Goal: Information Seeking & Learning: Check status

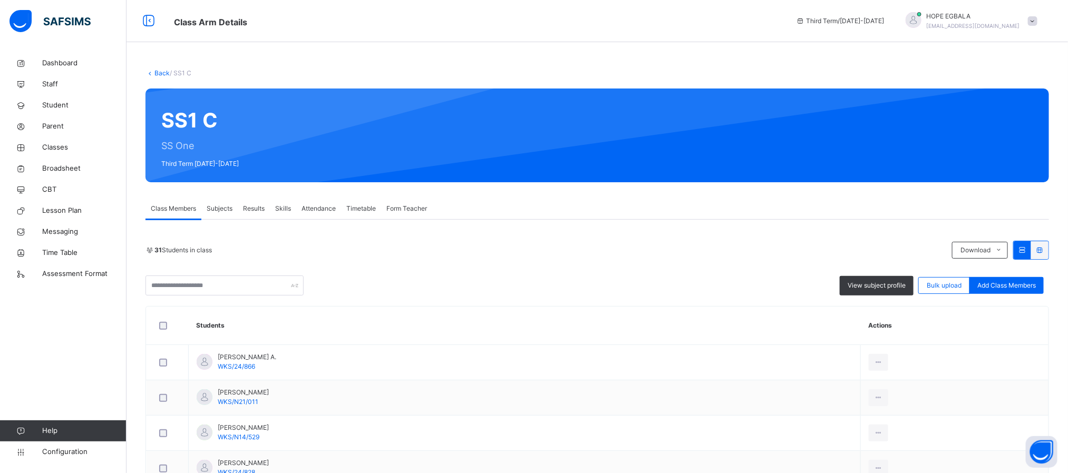
click at [254, 208] on span "Results" at bounding box center [254, 208] width 22 height 9
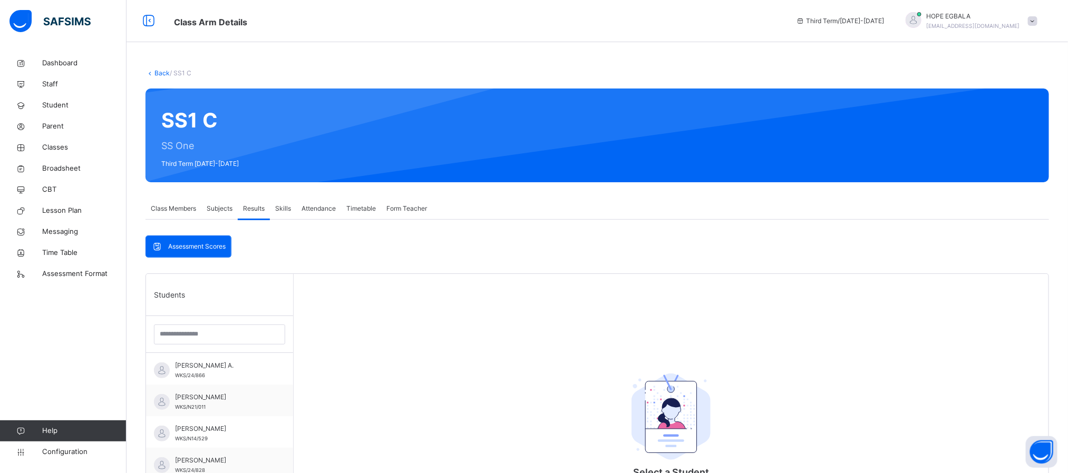
click at [206, 249] on span "Assessment Scores" at bounding box center [196, 246] width 57 height 9
click at [195, 244] on span "Assessment Scores" at bounding box center [196, 246] width 57 height 9
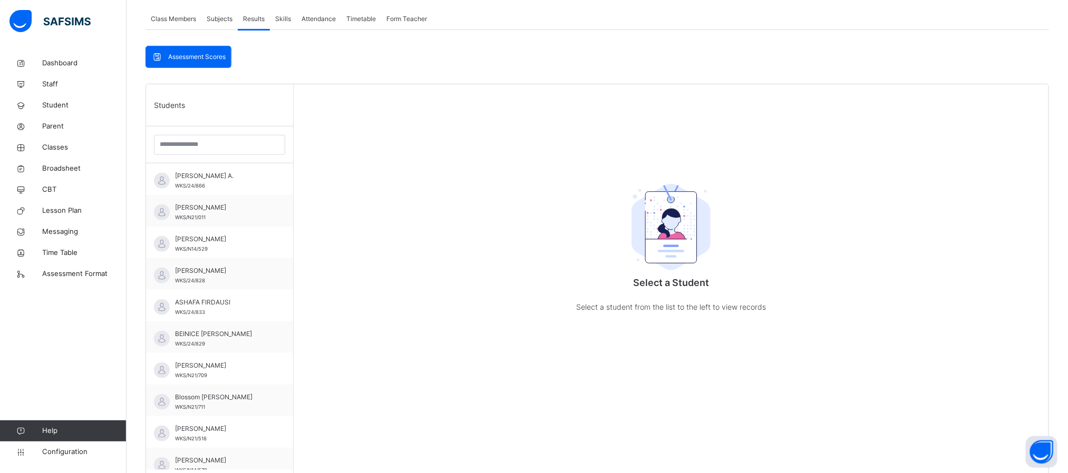
scroll to position [216, 0]
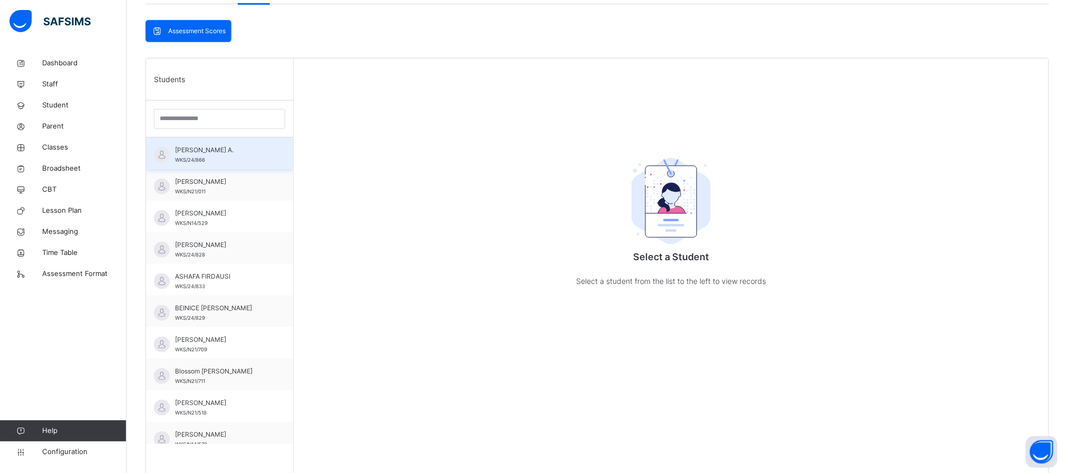
click at [207, 156] on div "[PERSON_NAME] A. WKS/24/866" at bounding box center [222, 155] width 94 height 19
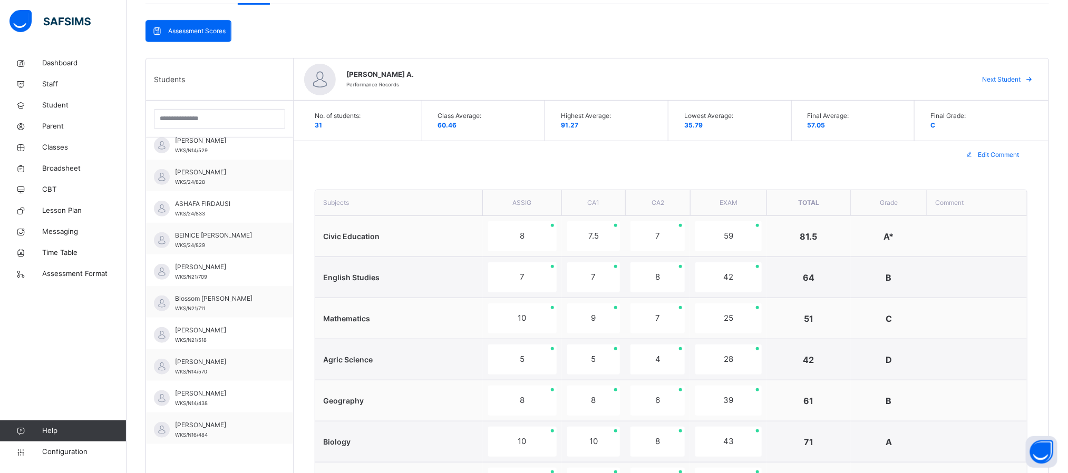
scroll to position [0, 0]
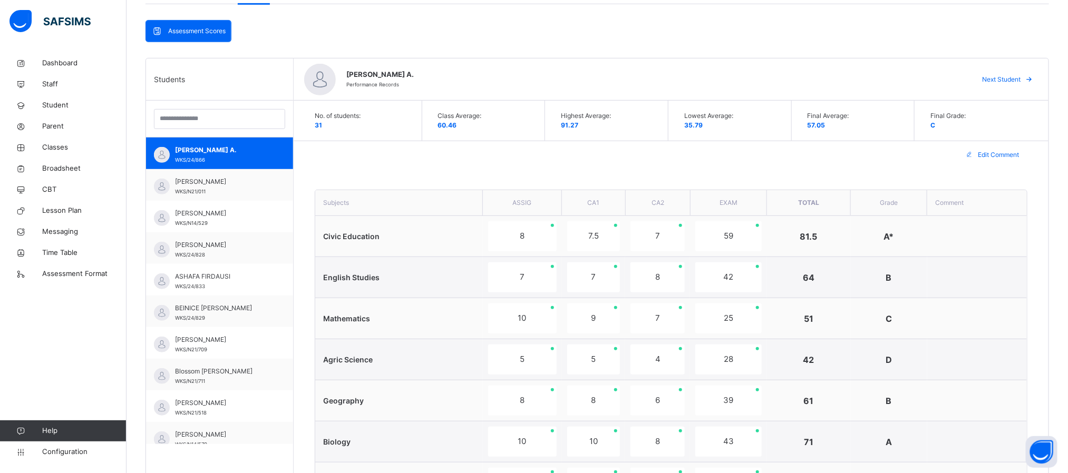
click at [1035, 35] on div "Assessment Scores Assessment Scores Students [PERSON_NAME] A. WKS/24/866 [PERSO…" at bounding box center [598, 464] width 904 height 888
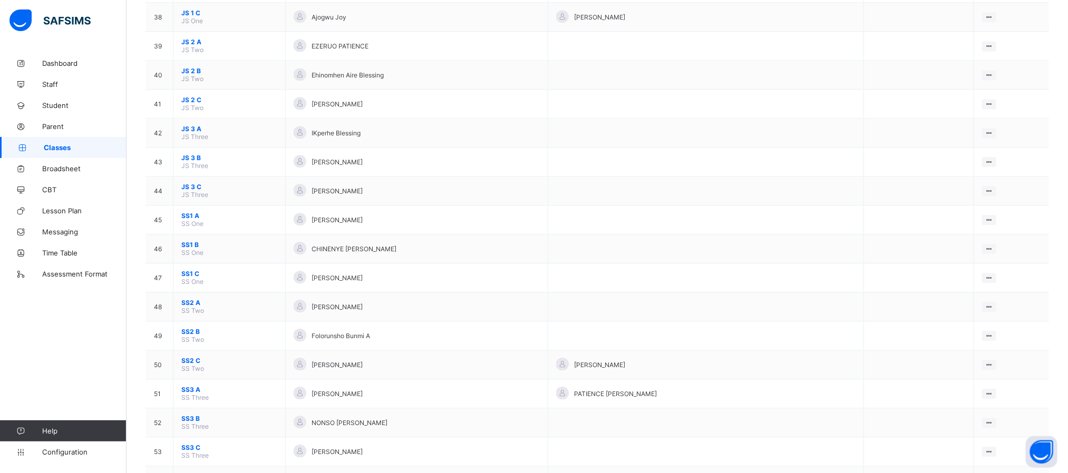
scroll to position [1207, 0]
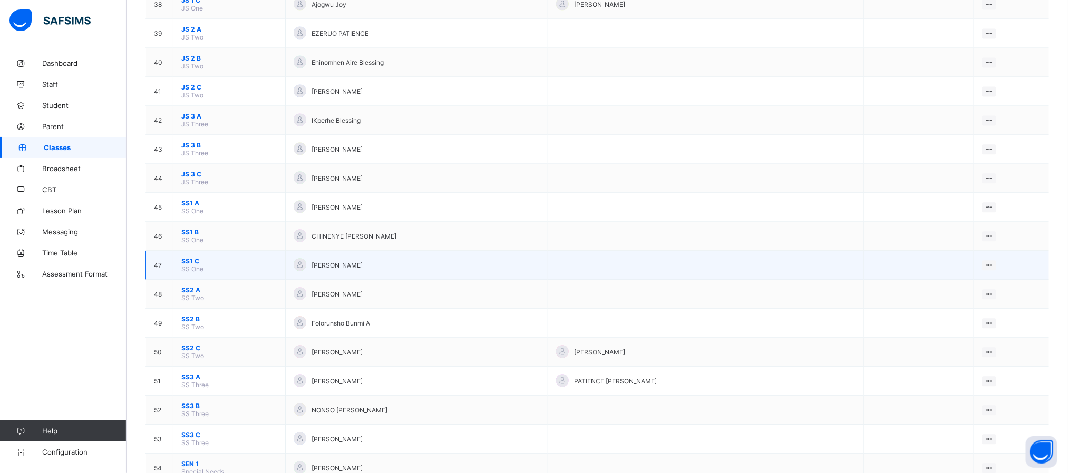
click at [190, 265] on span "SS1 C" at bounding box center [229, 261] width 96 height 8
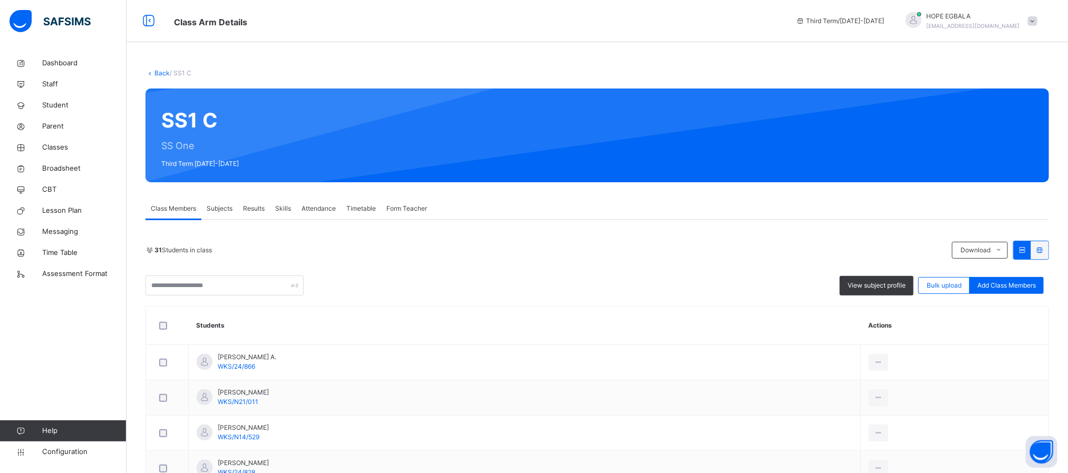
click at [277, 209] on span "Skills" at bounding box center [283, 208] width 16 height 9
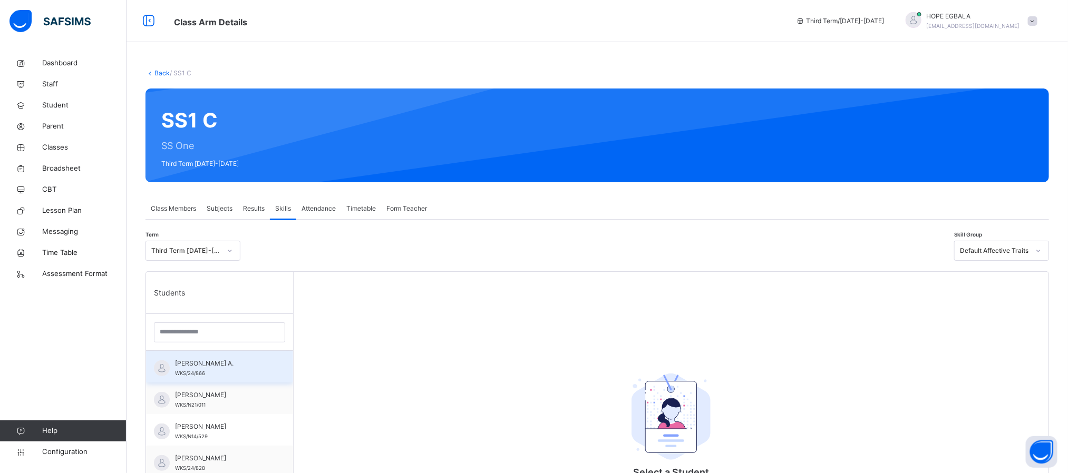
click at [188, 380] on div "[PERSON_NAME] A. WKS/24/866" at bounding box center [219, 367] width 147 height 32
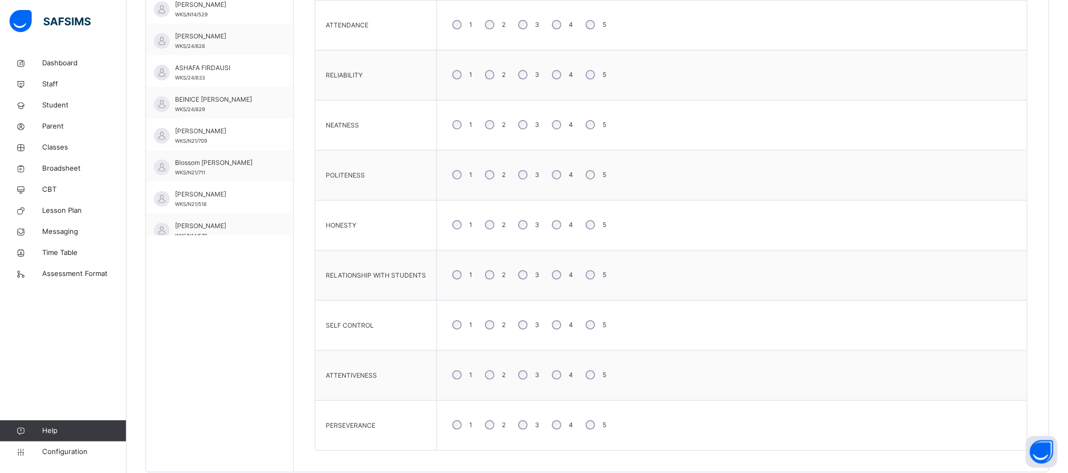
scroll to position [427, 0]
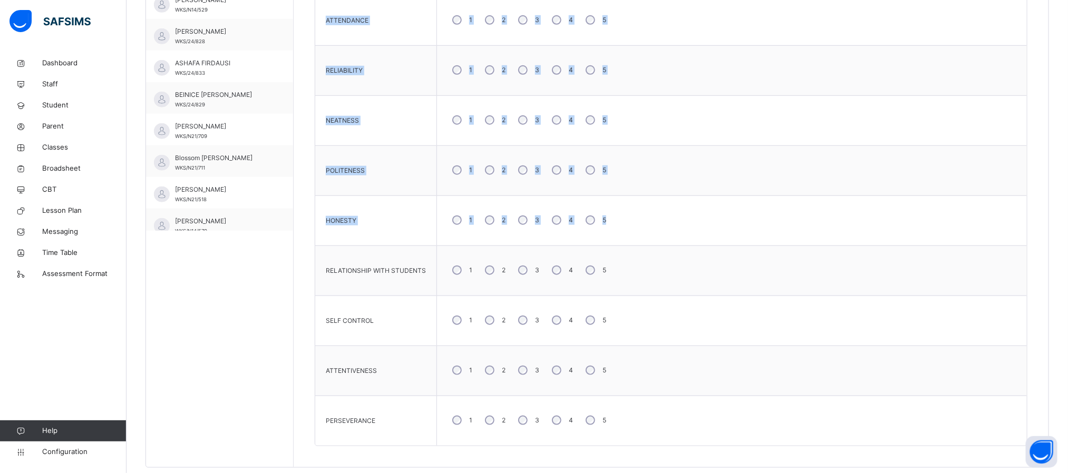
drag, startPoint x: 975, startPoint y: 244, endPoint x: 1052, endPoint y: 103, distance: 161.2
click at [1049, 103] on div "Skill Grades PUNCTUALITY 1 2 3 4 5 ATTENDANCE 1 2 3 4 5 RELIABILITY 1 2 3 4 5 N…" at bounding box center [671, 177] width 755 height 581
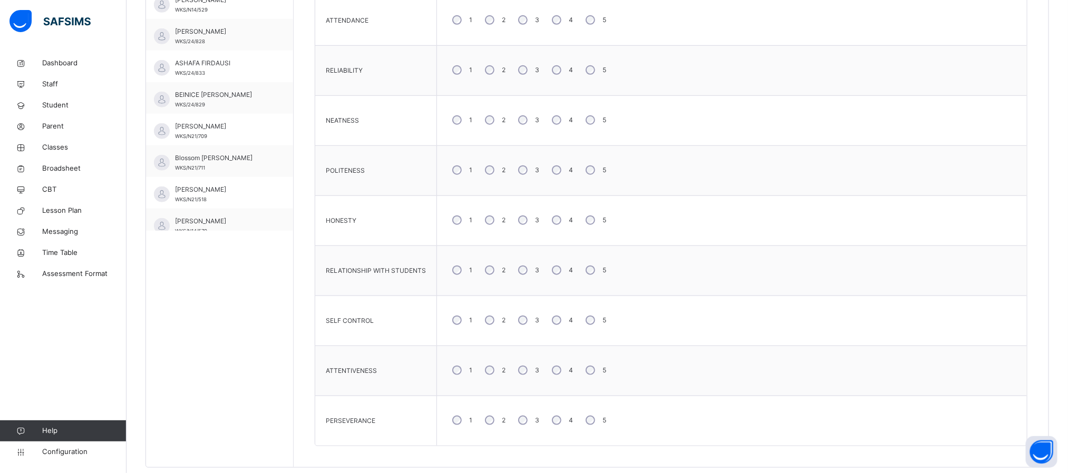
click at [217, 349] on div "Students HAFSAT KURE A. WKS/24/866 Abdulkarim Mohammed WKS/N21/011 Abdulrauf Sh…" at bounding box center [220, 156] width 148 height 623
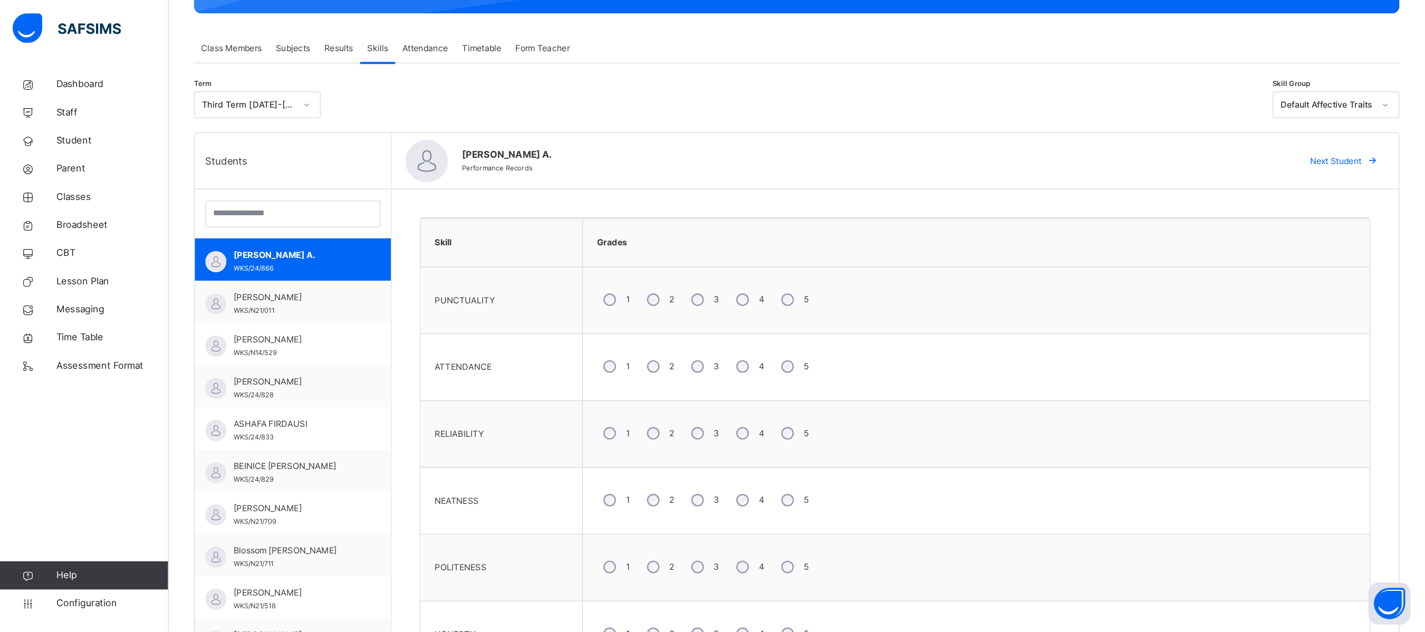
scroll to position [173, 0]
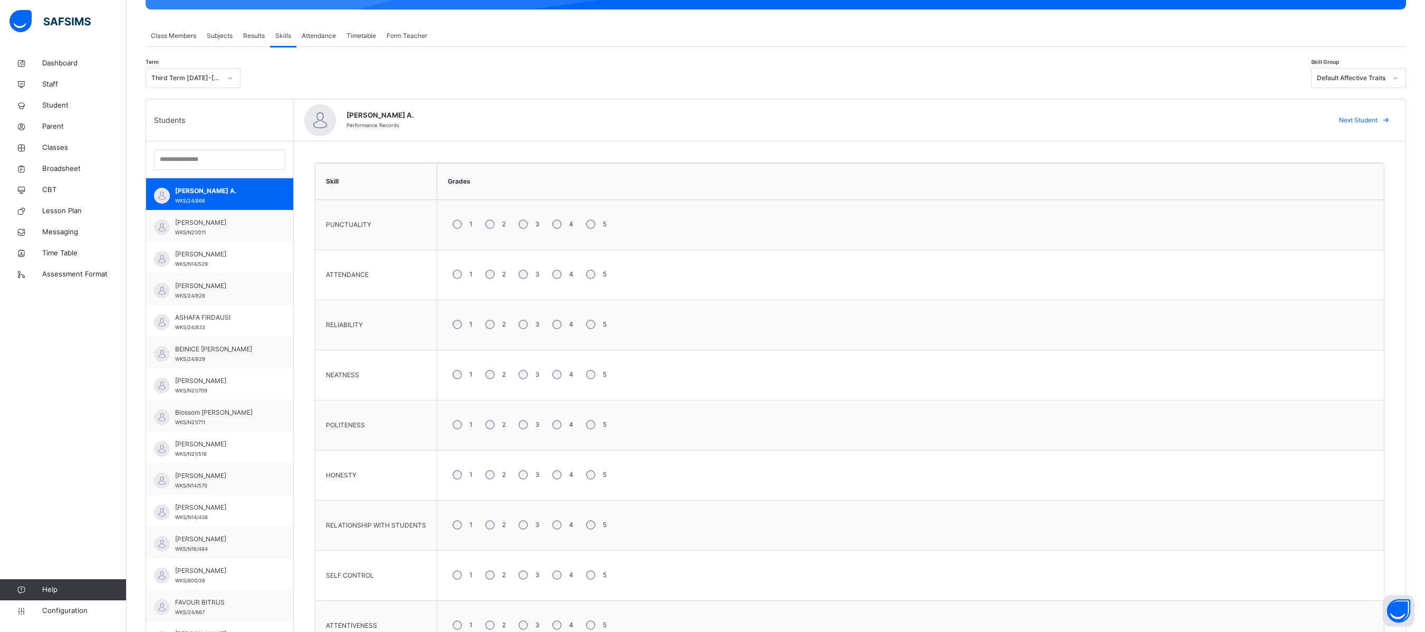
drag, startPoint x: 1045, startPoint y: 0, endPoint x: 853, endPoint y: 111, distance: 221.1
click at [853, 111] on span "[PERSON_NAME] A." at bounding box center [832, 115] width 973 height 11
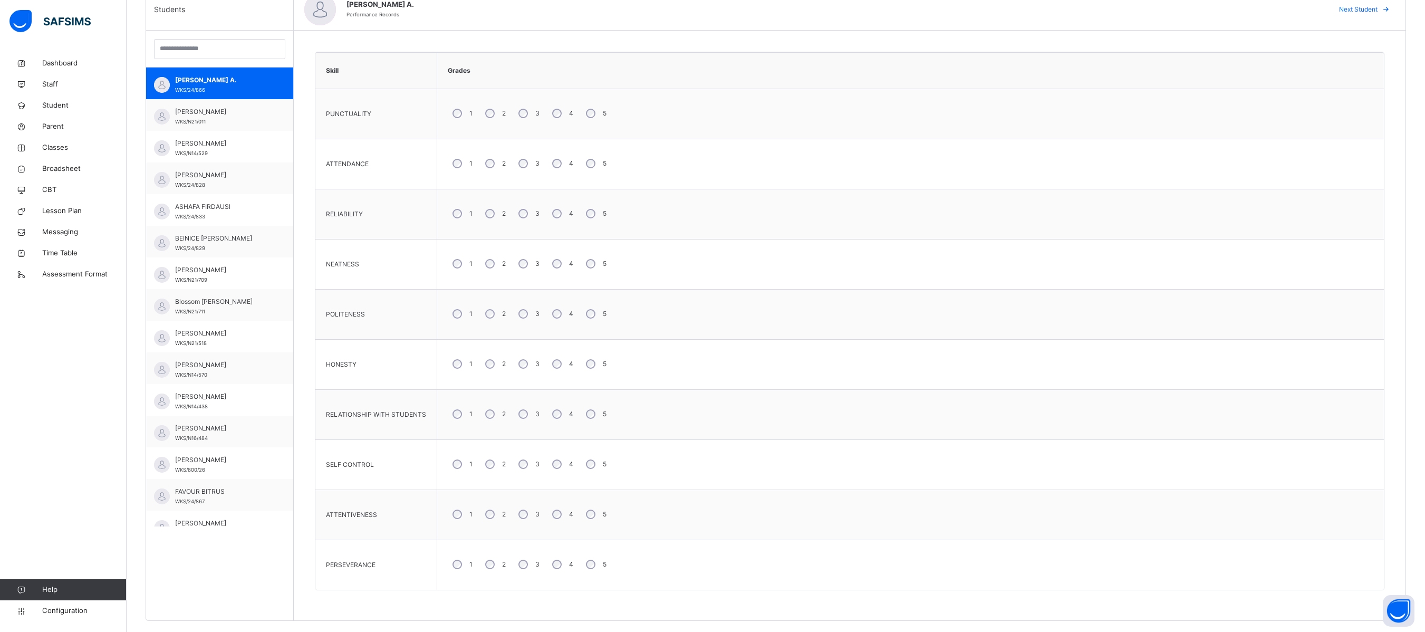
scroll to position [285, 0]
click at [1068, 44] on div "Skill Grades PUNCTUALITY 1 2 3 4 5 ATTENDANCE 1 2 3 4 5 RELIABILITY 1 2 3 4 5 N…" at bounding box center [849, 324] width 1111 height 589
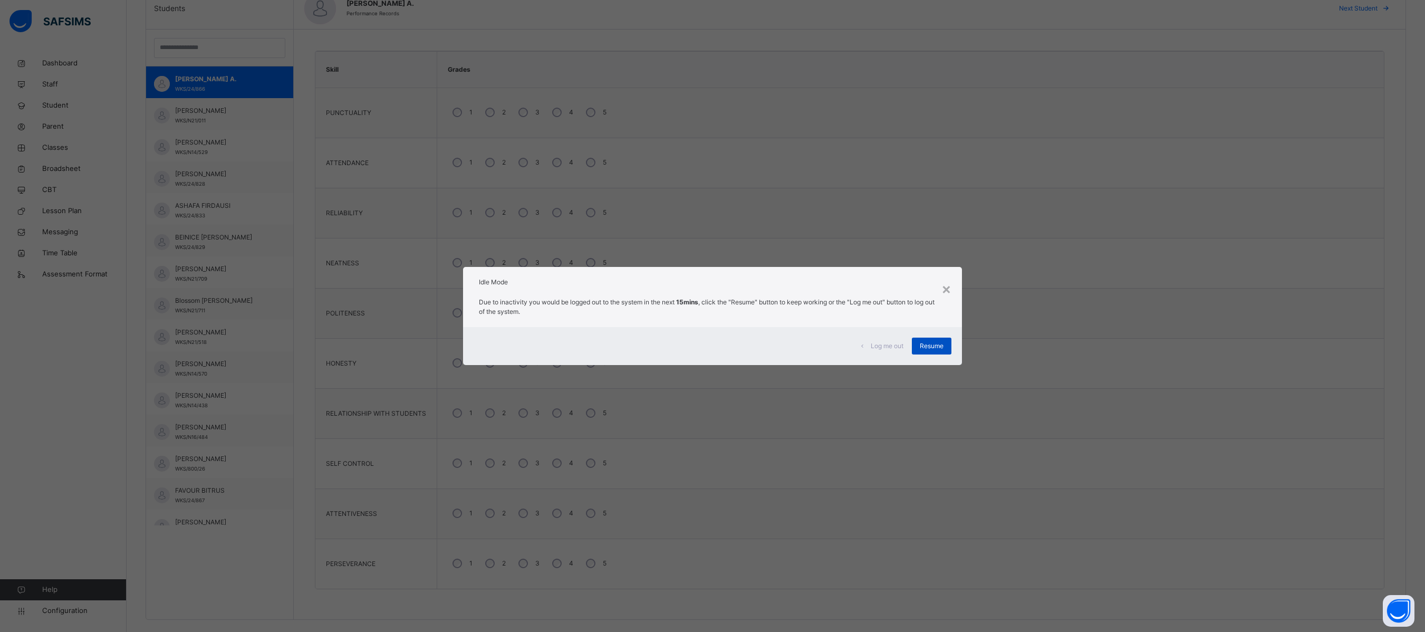
click at [948, 343] on div "Resume" at bounding box center [932, 345] width 40 height 17
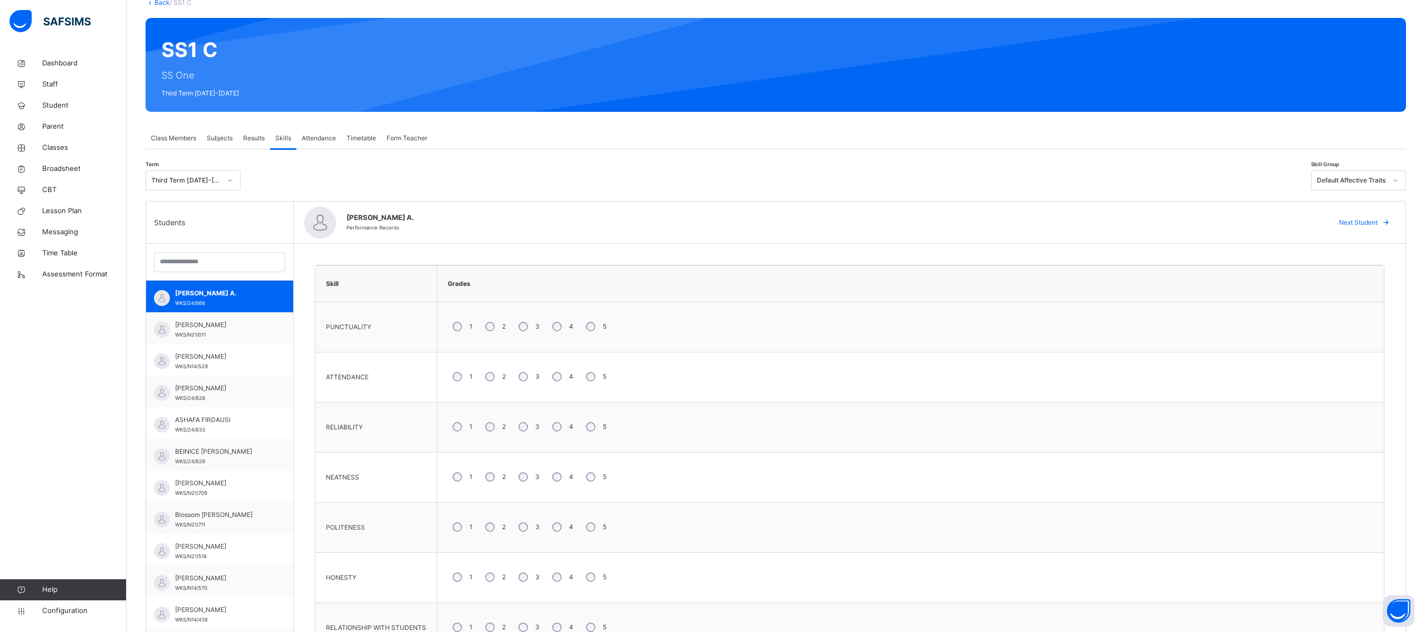
scroll to position [1, 0]
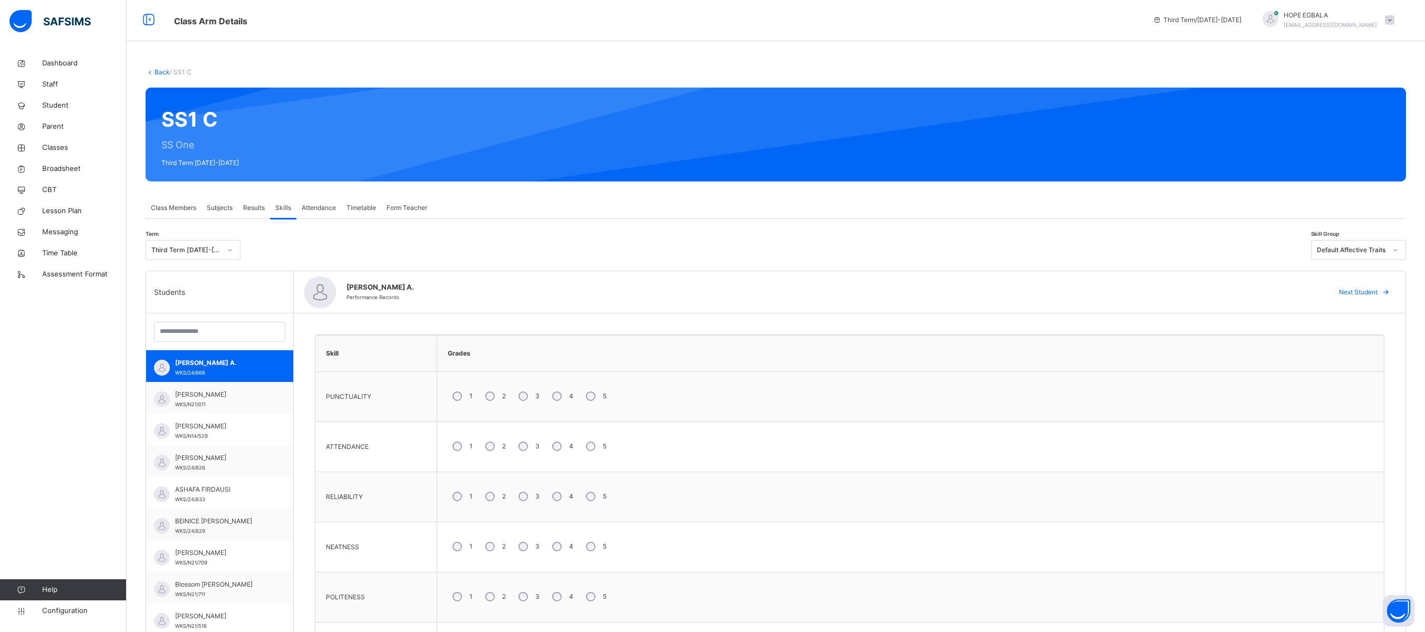
click at [316, 209] on span "Attendance" at bounding box center [319, 207] width 34 height 9
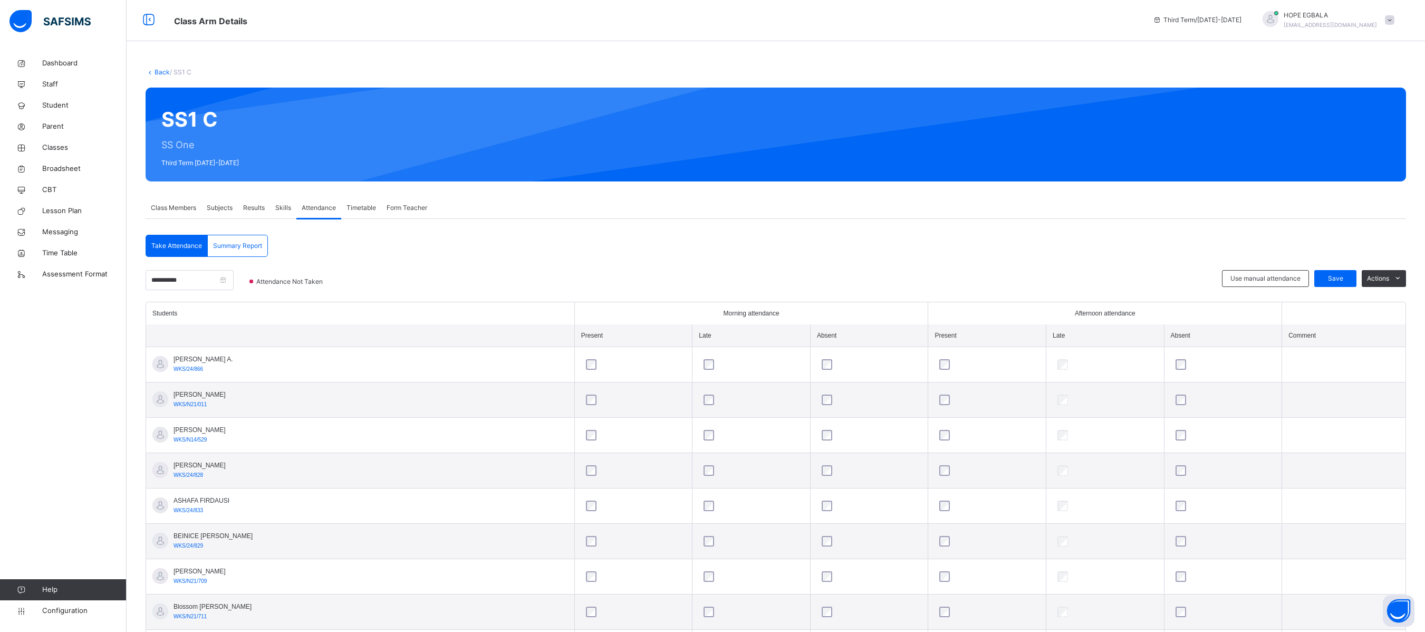
click at [357, 203] on span "Timetable" at bounding box center [361, 207] width 30 height 9
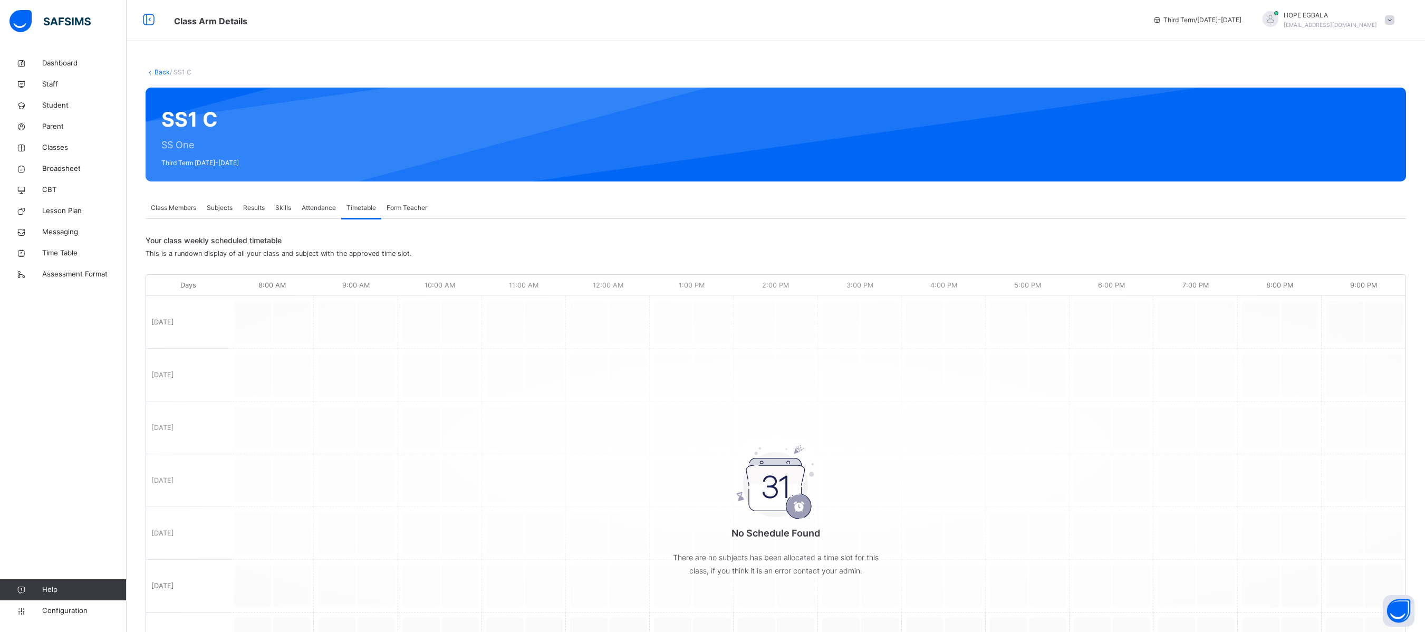
click at [408, 207] on span "Form Teacher" at bounding box center [406, 207] width 41 height 9
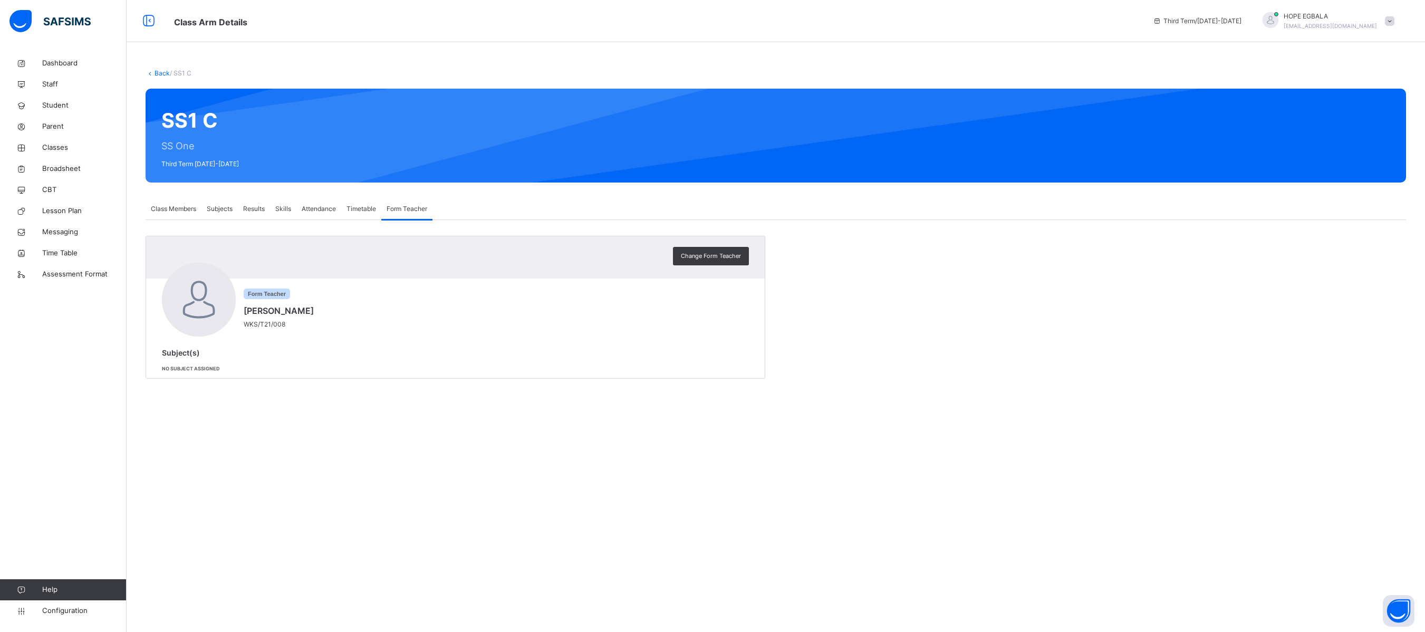
scroll to position [0, 0]
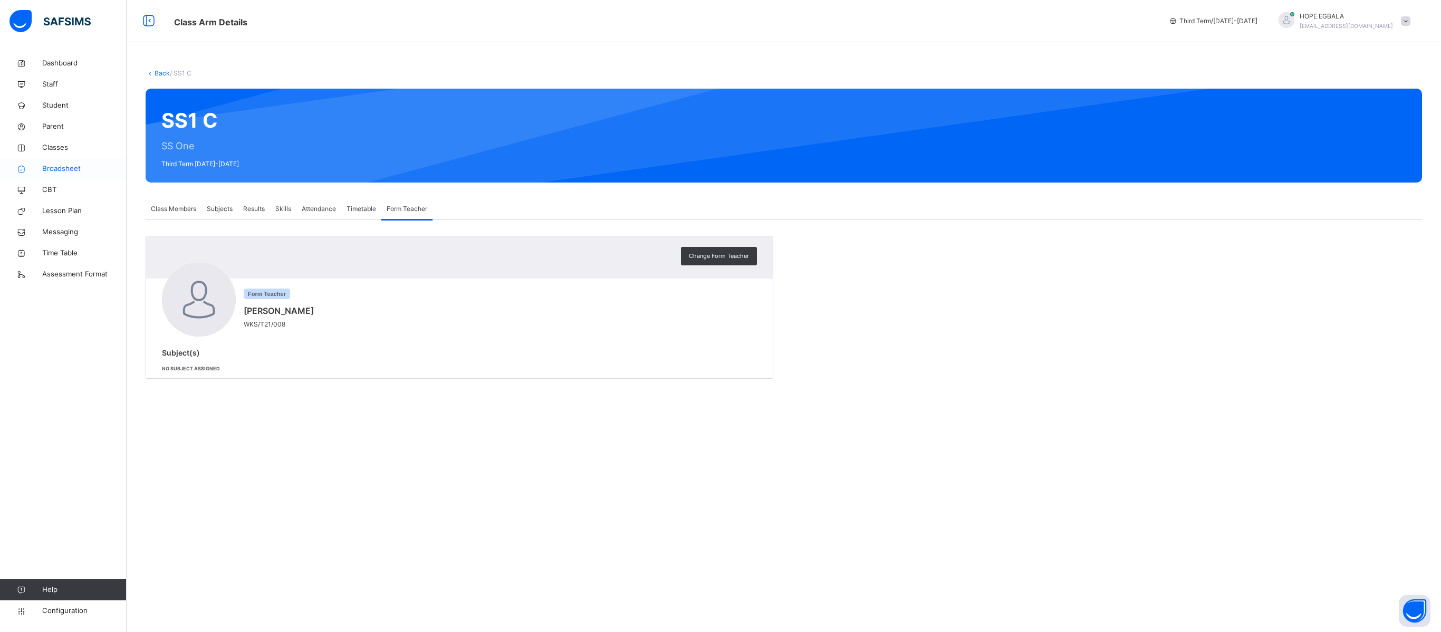
click at [62, 167] on span "Broadsheet" at bounding box center [84, 168] width 84 height 11
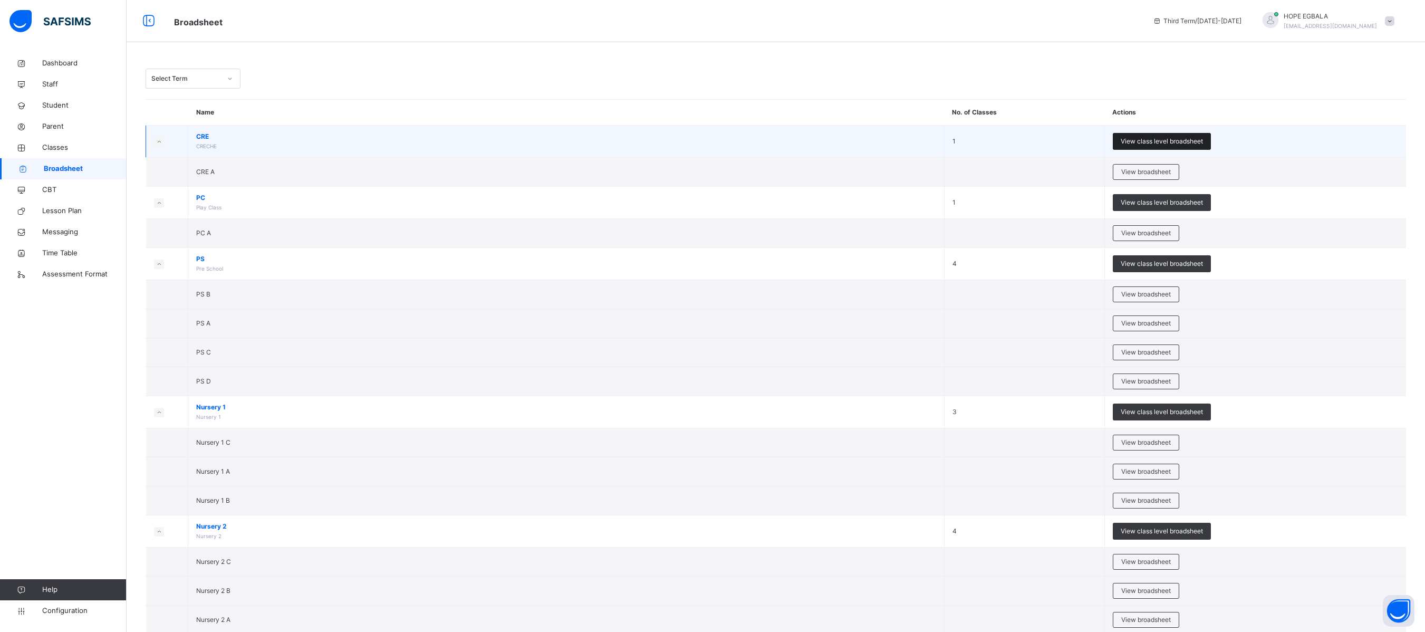
click at [1068, 146] on span "View class level broadsheet" at bounding box center [1161, 141] width 82 height 9
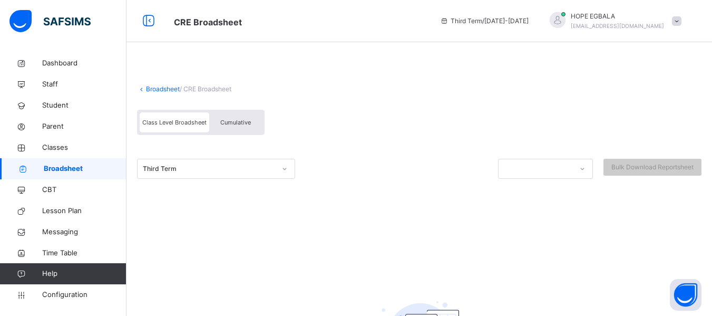
drag, startPoint x: 1397, startPoint y: 0, endPoint x: 430, endPoint y: 220, distance: 991.8
click at [430, 220] on div "Broadsheet / CRE Broadsheet Class Level Broadsheet Cumulative Third Term Bulk D…" at bounding box center [420, 254] width 586 height 403
click at [238, 119] on span "Cumulative" at bounding box center [235, 122] width 31 height 7
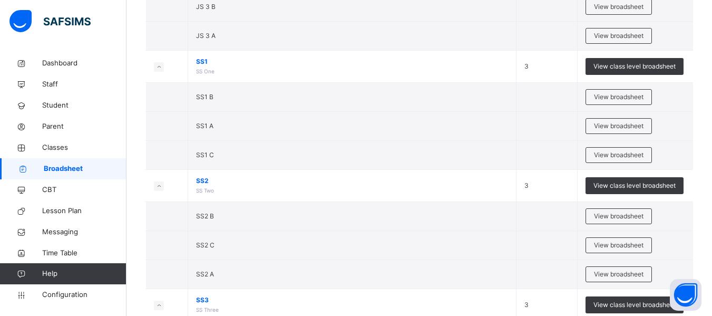
scroll to position [1835, 0]
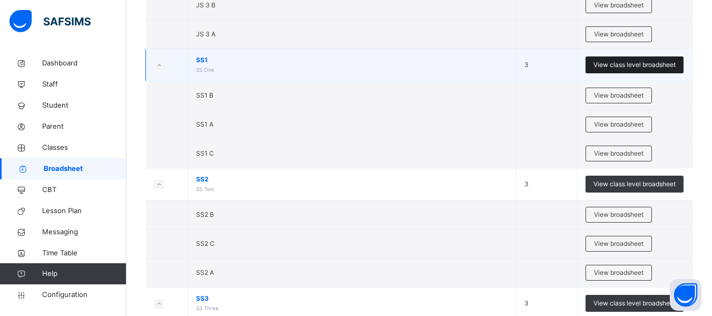
click at [651, 60] on div "View class level broadsheet" at bounding box center [635, 64] width 98 height 17
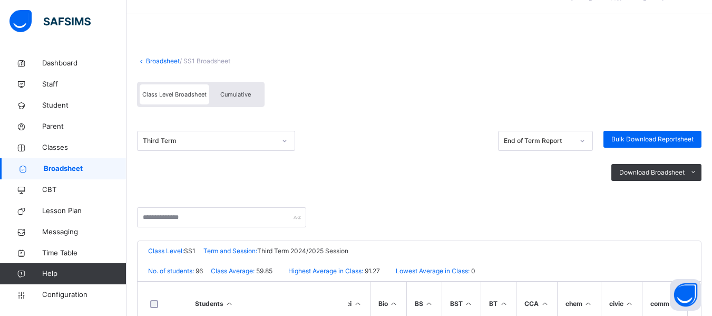
click at [284, 151] on div "Third Term" at bounding box center [216, 141] width 158 height 20
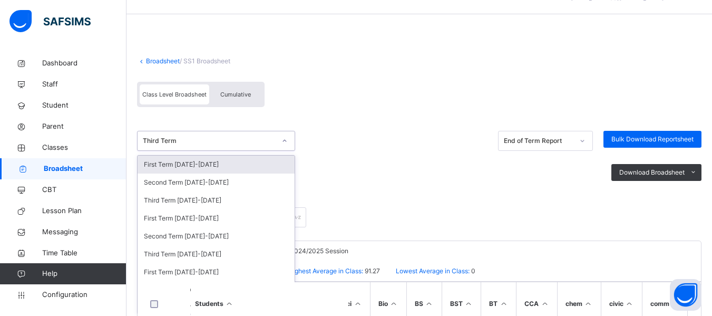
scroll to position [31, 0]
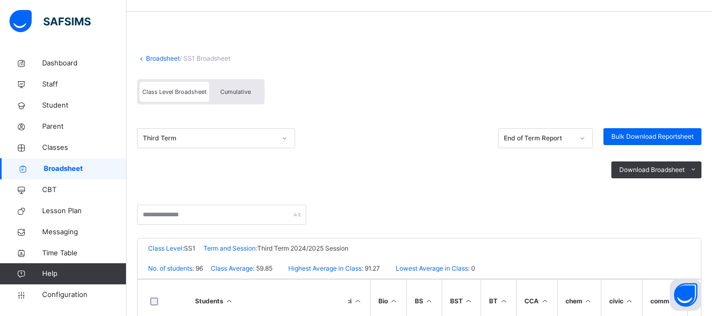
click at [351, 159] on div "Download Broadsheet PDF Excel sheet" at bounding box center [419, 169] width 565 height 43
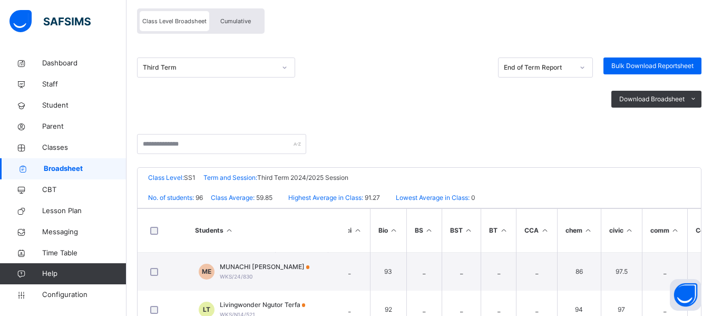
scroll to position [100, 0]
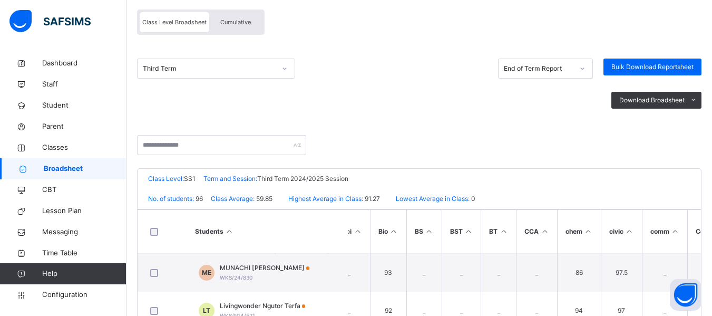
click at [234, 21] on span "Cumulative" at bounding box center [235, 21] width 31 height 7
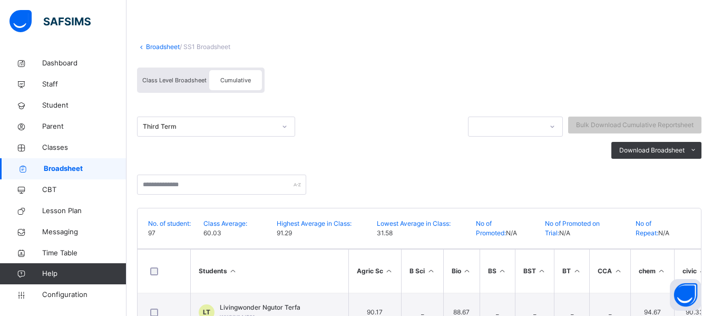
scroll to position [84, 0]
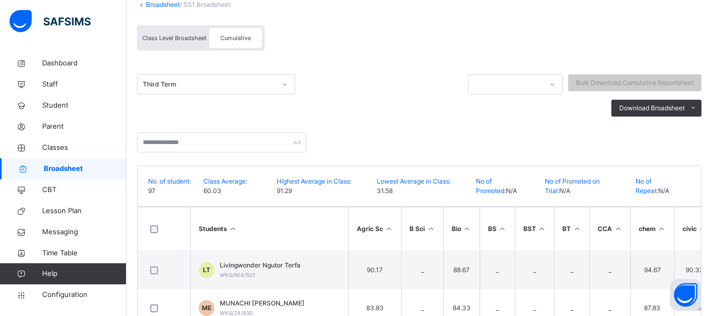
click at [265, 94] on div "Third Term" at bounding box center [297, 86] width 321 height 25
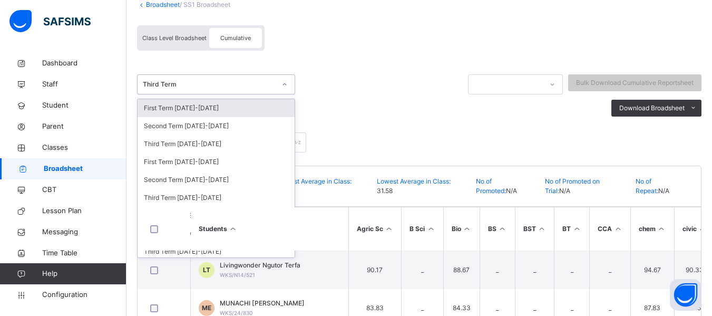
click at [273, 83] on div "Third Term" at bounding box center [209, 84] width 133 height 9
click at [181, 113] on div "First Term 2024-2025" at bounding box center [216, 108] width 157 height 18
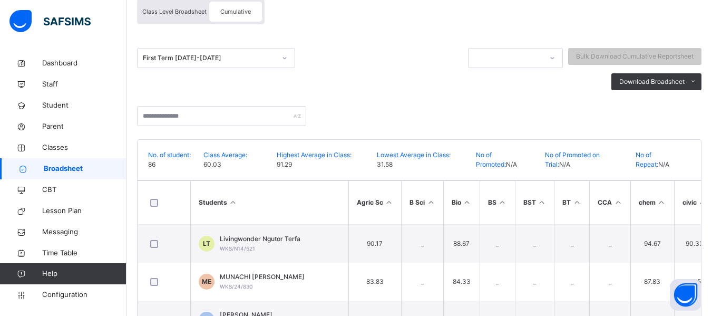
scroll to position [112, 0]
